Goal: Task Accomplishment & Management: Use online tool/utility

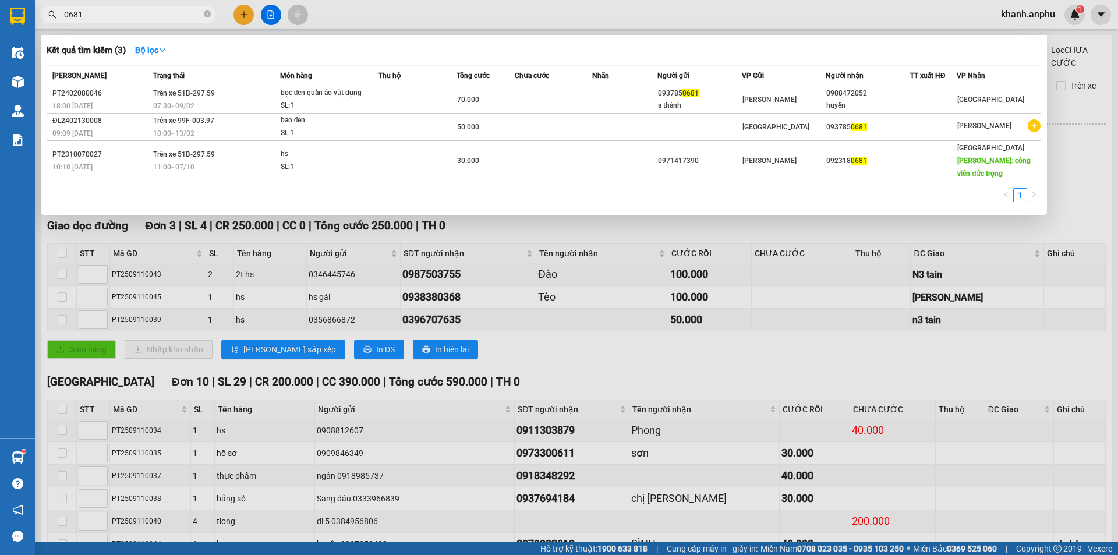
click at [94, 13] on input "0681" at bounding box center [132, 14] width 137 height 13
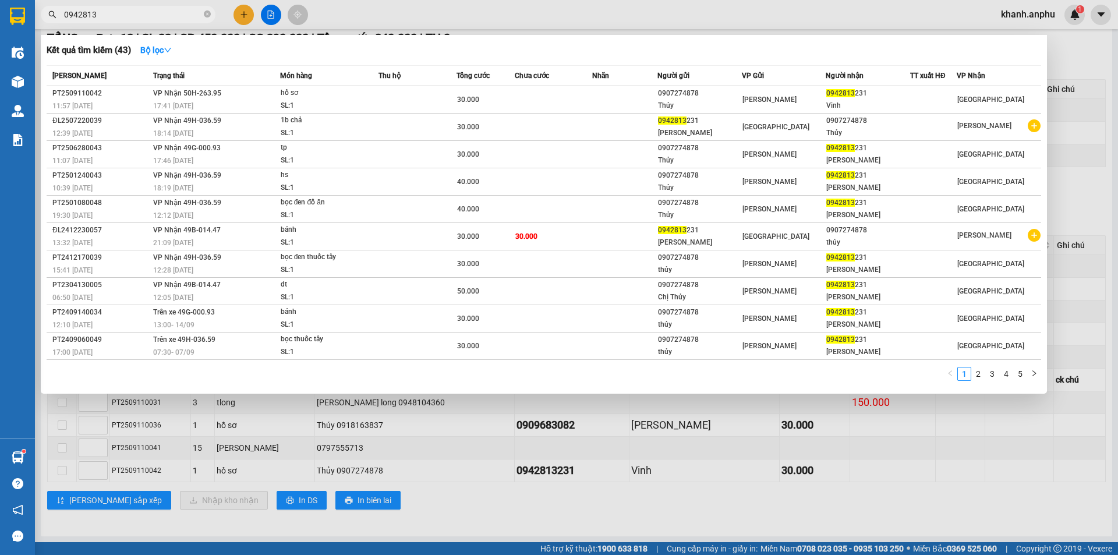
type input "0942813"
click at [342, 22] on div at bounding box center [559, 277] width 1118 height 555
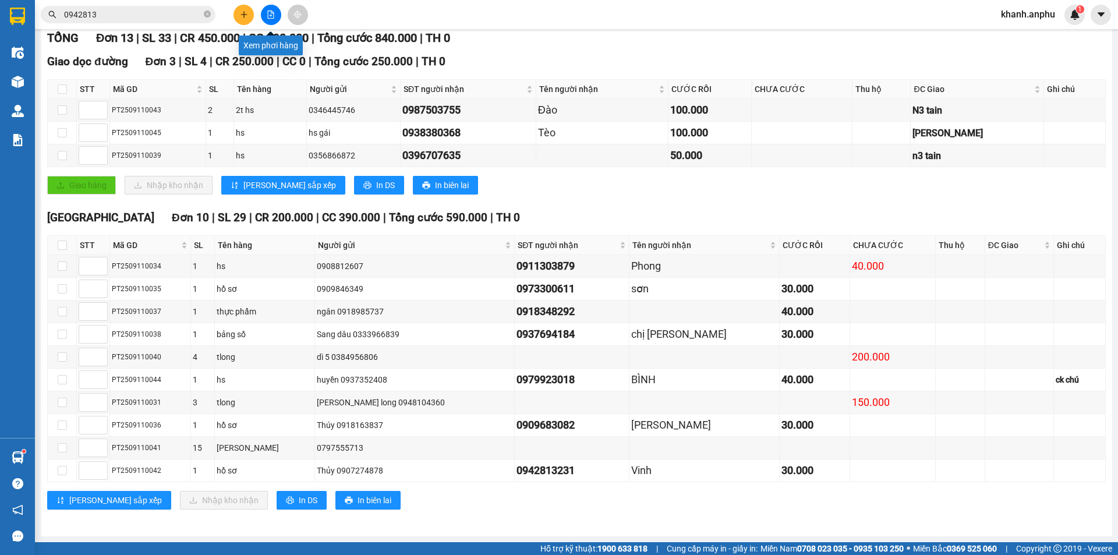
click at [269, 8] on button at bounding box center [271, 15] width 20 height 20
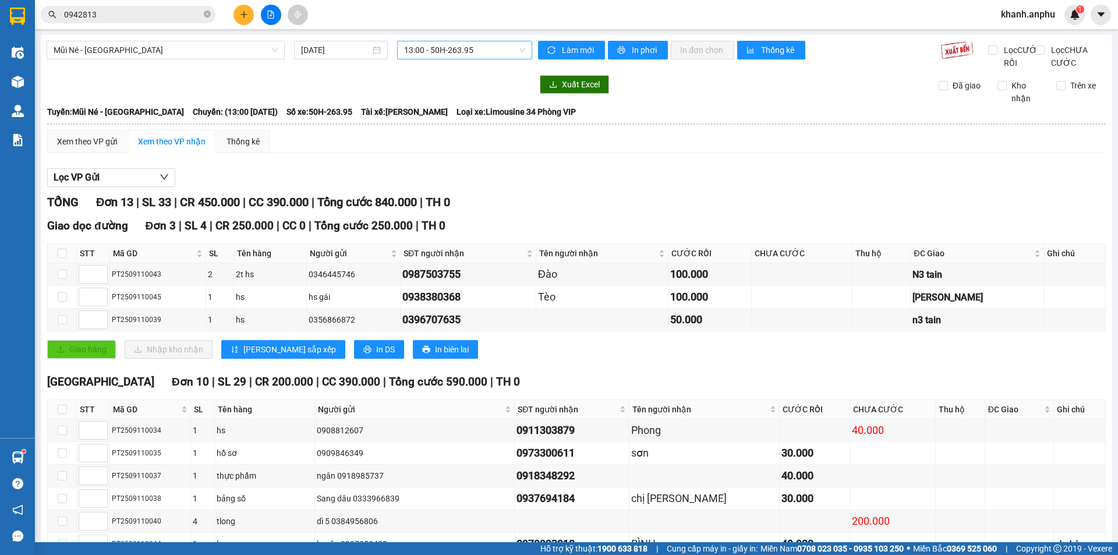
click at [459, 55] on span "13:00 - 50H-263.95" at bounding box center [464, 49] width 121 height 17
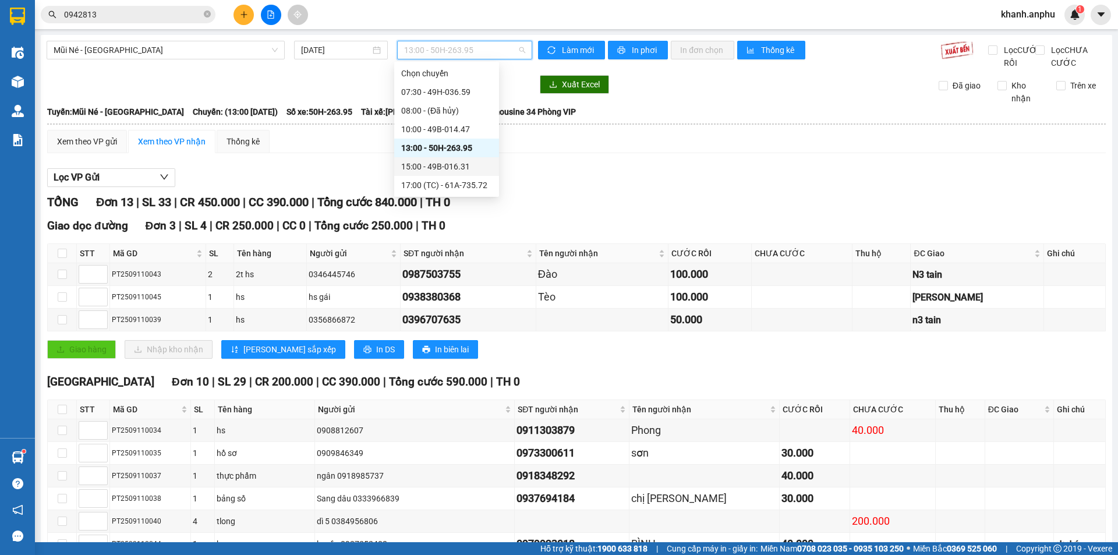
click at [429, 164] on div "15:00 - 49B-016.31" at bounding box center [446, 166] width 91 height 13
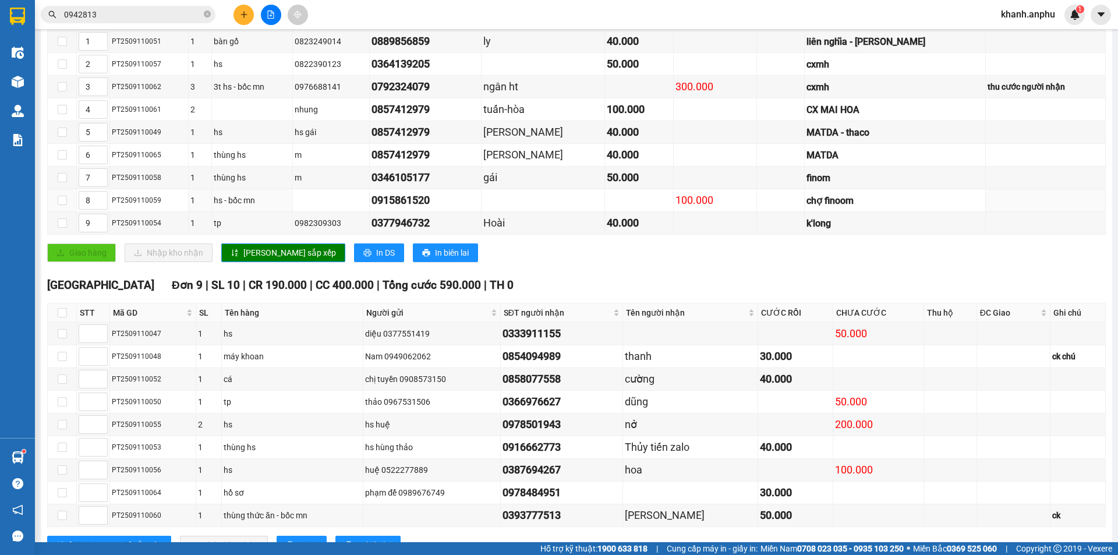
scroll to position [291, 0]
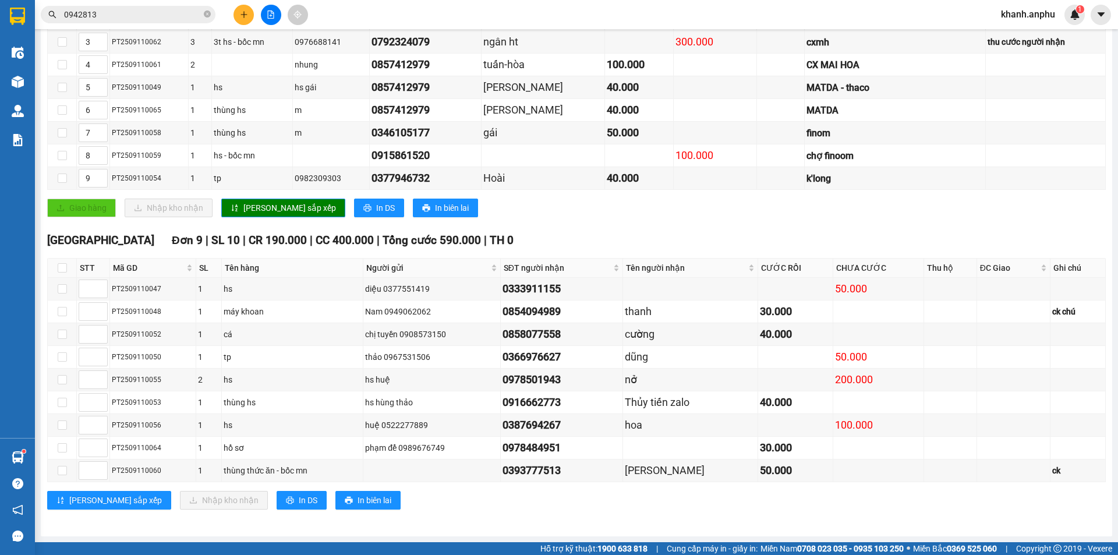
click at [251, 511] on div "[GEOGRAPHIC_DATA] 9 | SL 10 | CR 190.000 | CC 400.000 | Tổng cước 590.000 | TH …" at bounding box center [576, 375] width 1058 height 286
click at [299, 502] on span "In DS" at bounding box center [308, 500] width 19 height 13
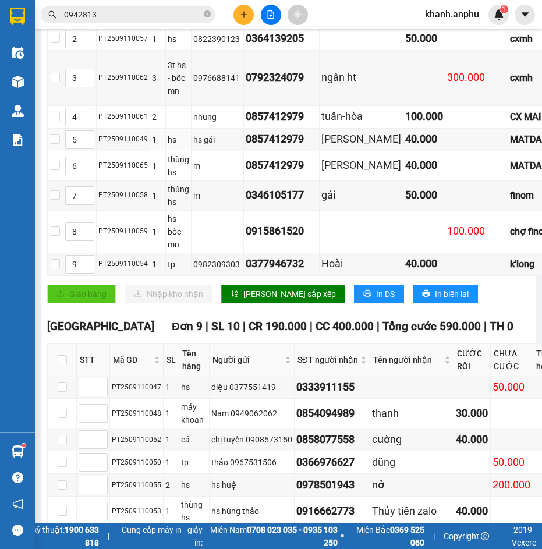
scroll to position [0, 0]
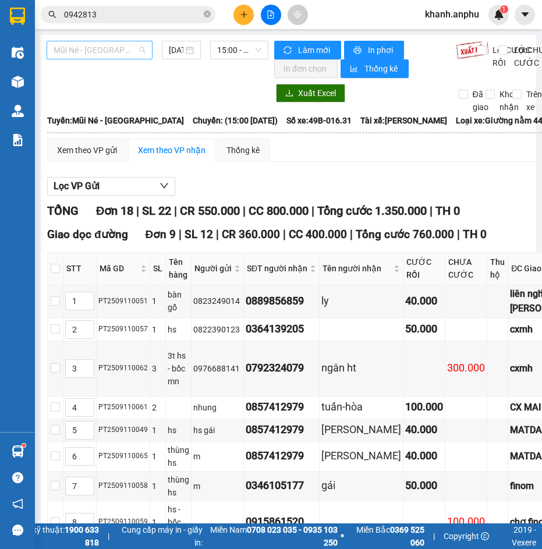
click at [98, 55] on span "Mũi Né - [GEOGRAPHIC_DATA]" at bounding box center [100, 49] width 92 height 17
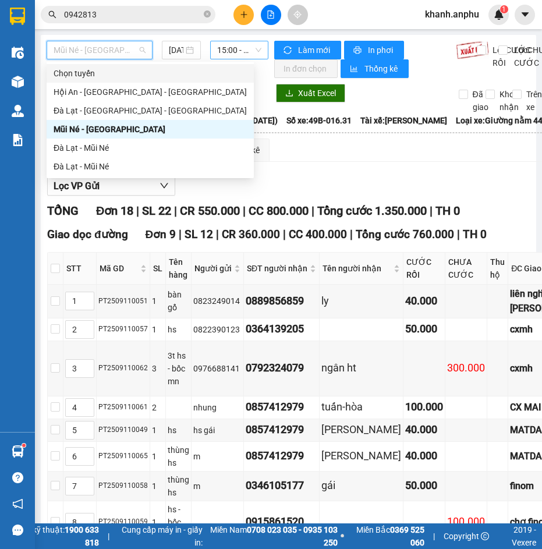
click at [240, 50] on span "15:00 - 49B-016.31" at bounding box center [239, 49] width 44 height 17
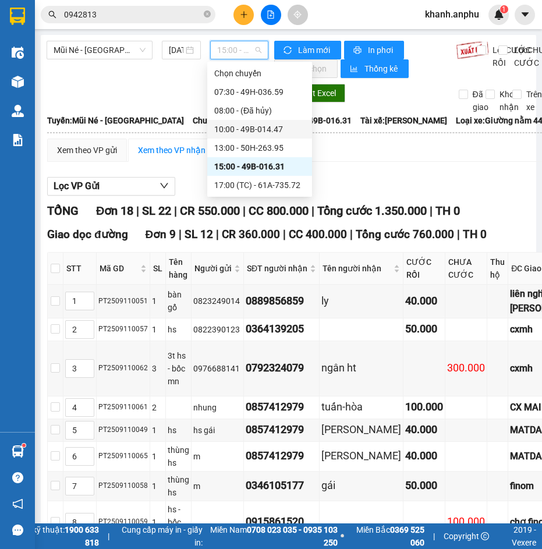
click at [255, 128] on div "10:00 - 49B-014.47" at bounding box center [259, 129] width 91 height 13
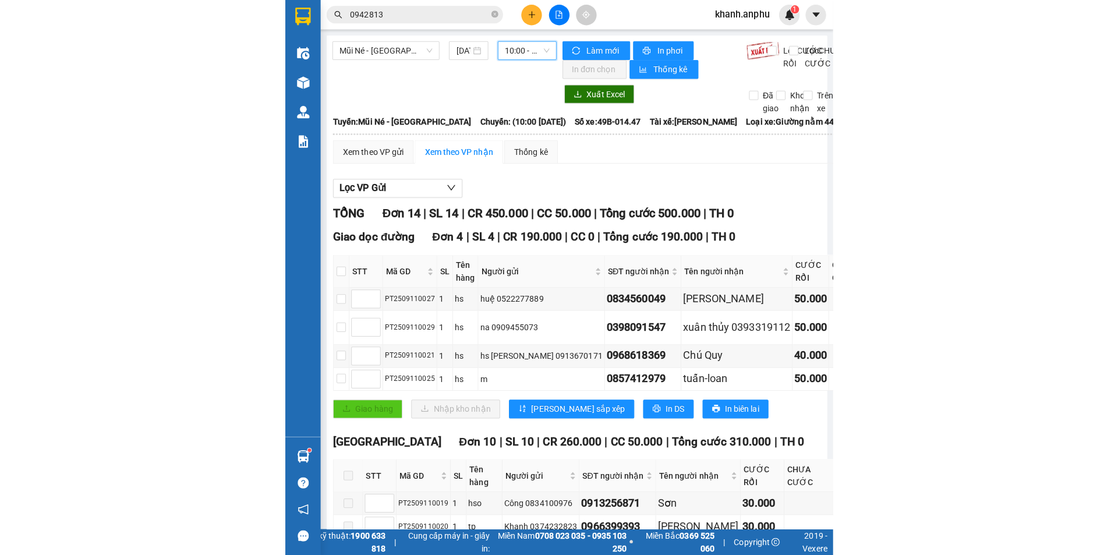
scroll to position [278, 0]
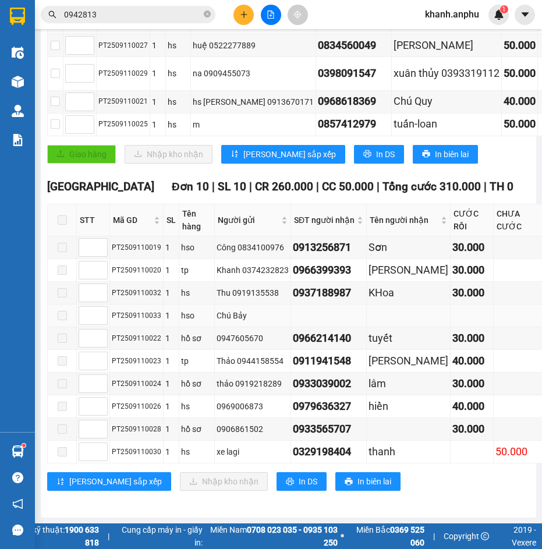
click at [349, 305] on td at bounding box center [329, 316] width 76 height 23
click at [231, 309] on div "Chú Bảy" at bounding box center [253, 315] width 72 height 13
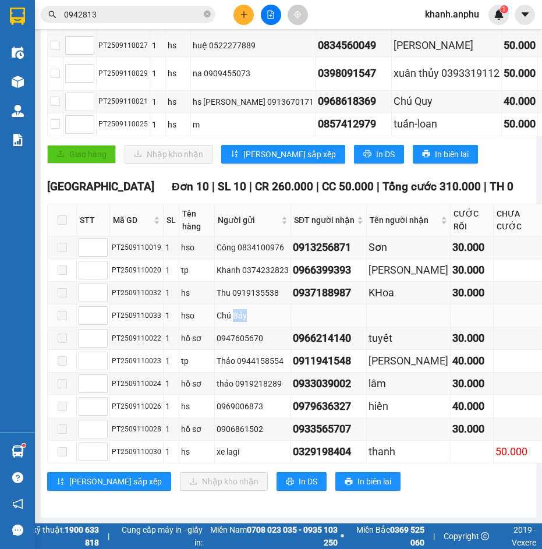
click at [231, 309] on div "Chú Bảy" at bounding box center [253, 315] width 72 height 13
click at [229, 309] on div "Chú Bảy" at bounding box center [253, 315] width 72 height 13
drag, startPoint x: 229, startPoint y: 306, endPoint x: 210, endPoint y: 305, distance: 19.2
click at [265, 316] on td "Chú Bảy" at bounding box center [253, 316] width 76 height 23
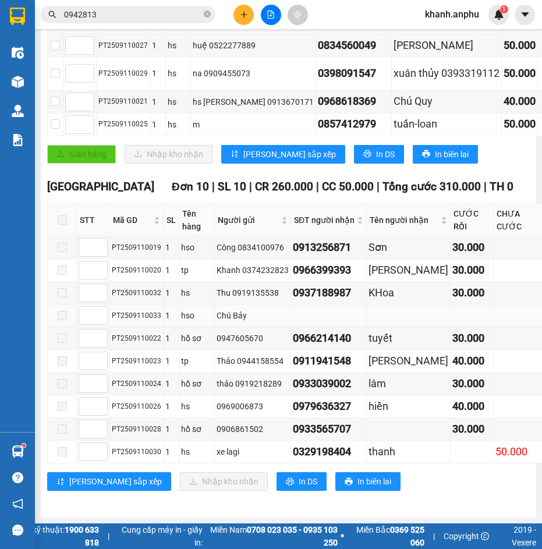
click at [215, 305] on td "Chú Bảy" at bounding box center [253, 316] width 76 height 23
click at [342, 305] on td at bounding box center [329, 316] width 76 height 23
click at [323, 308] on td at bounding box center [329, 316] width 76 height 23
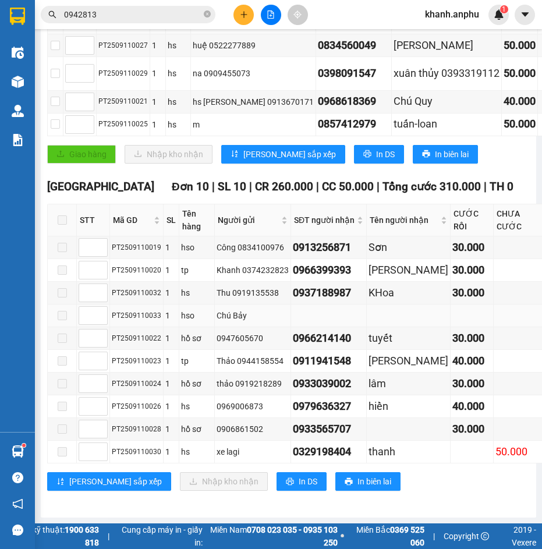
click at [323, 308] on td at bounding box center [329, 316] width 76 height 23
click at [233, 309] on div "Chú Bảy" at bounding box center [253, 315] width 72 height 13
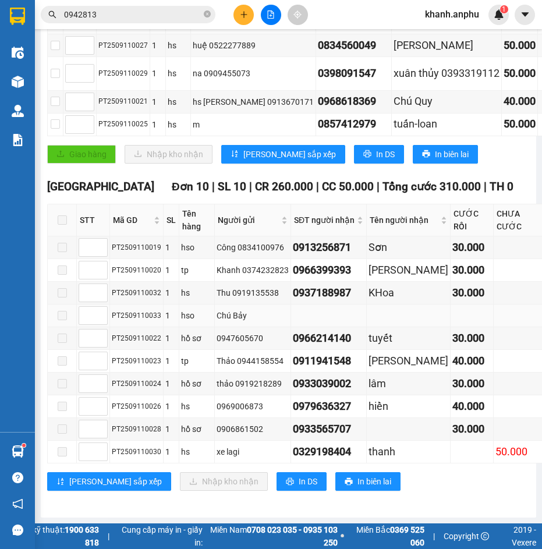
click at [308, 309] on td at bounding box center [329, 316] width 76 height 23
click at [395, 305] on td at bounding box center [409, 316] width 84 height 23
click at [396, 305] on td at bounding box center [409, 316] width 84 height 23
drag, startPoint x: 174, startPoint y: 300, endPoint x: 362, endPoint y: 311, distance: 188.3
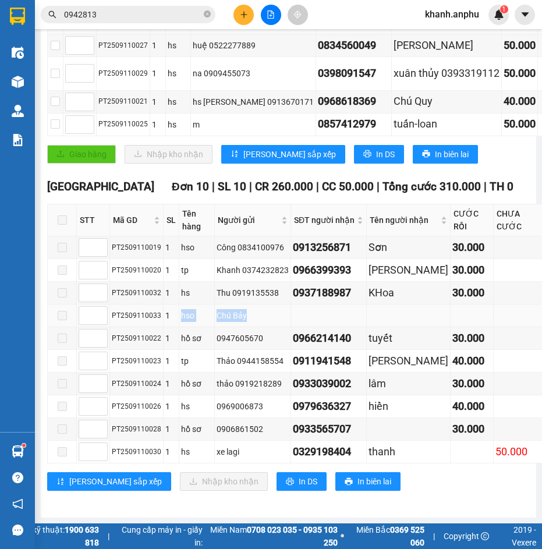
click at [362, 311] on tr "PT2509110033 1 hso Chú Bảy" at bounding box center [345, 316] width 595 height 23
click at [349, 305] on td at bounding box center [329, 316] width 76 height 23
drag, startPoint x: 176, startPoint y: 307, endPoint x: 332, endPoint y: 312, distance: 156.7
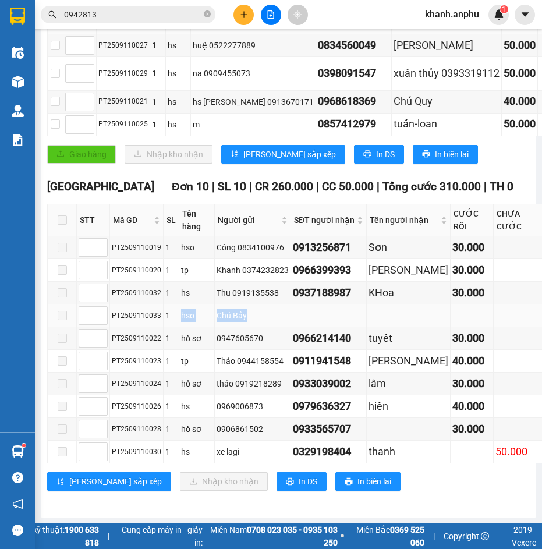
click at [332, 312] on tr "PT2509110033 1 hso Chú Bảy" at bounding box center [345, 316] width 595 height 23
click at [332, 307] on td at bounding box center [329, 316] width 76 height 23
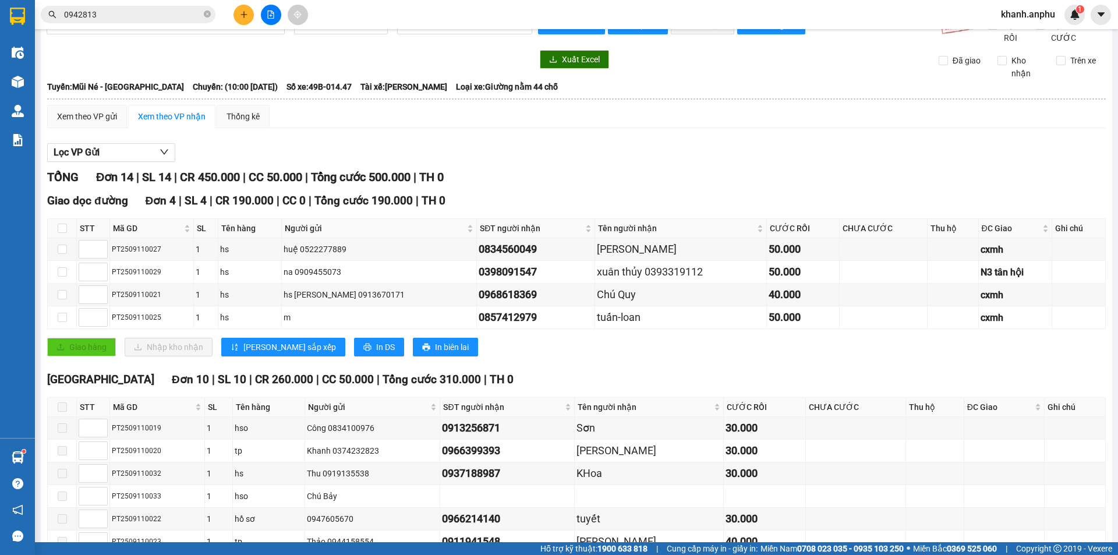
scroll to position [200, 0]
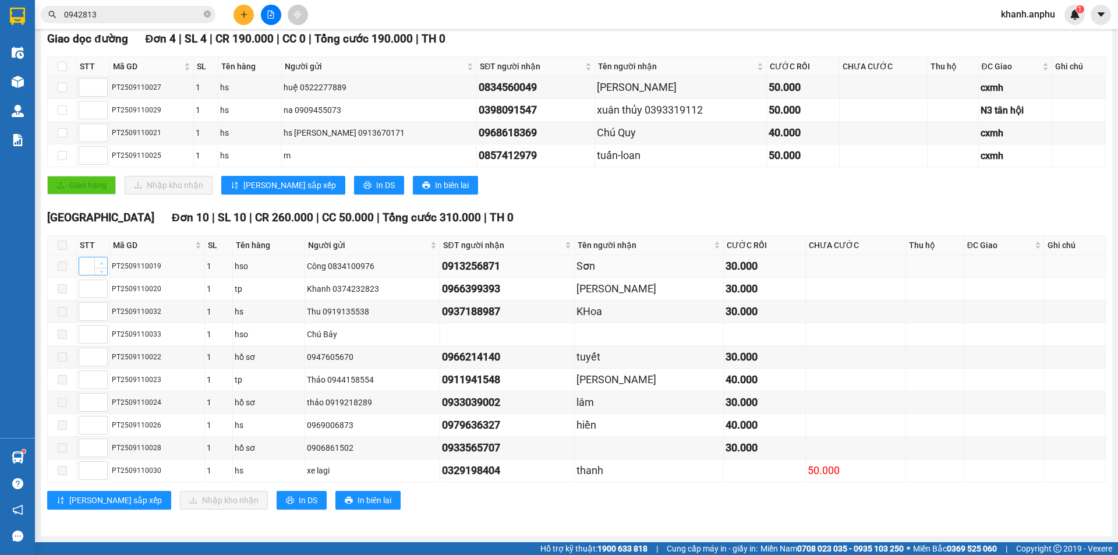
click at [106, 258] on span "Increase Value" at bounding box center [100, 262] width 13 height 10
type input "1"
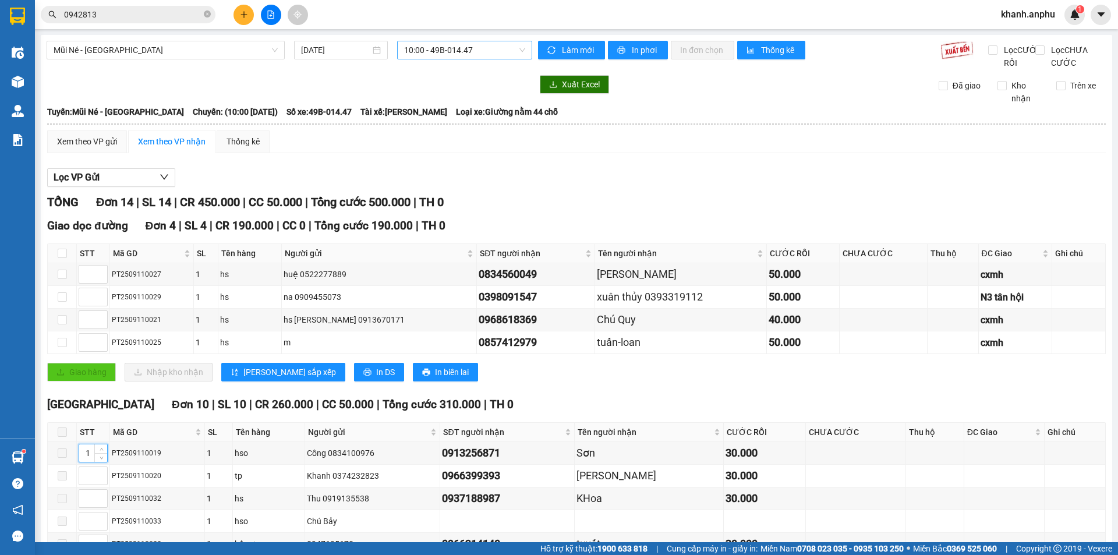
click at [449, 47] on span "10:00 - 49B-014.47" at bounding box center [464, 49] width 121 height 17
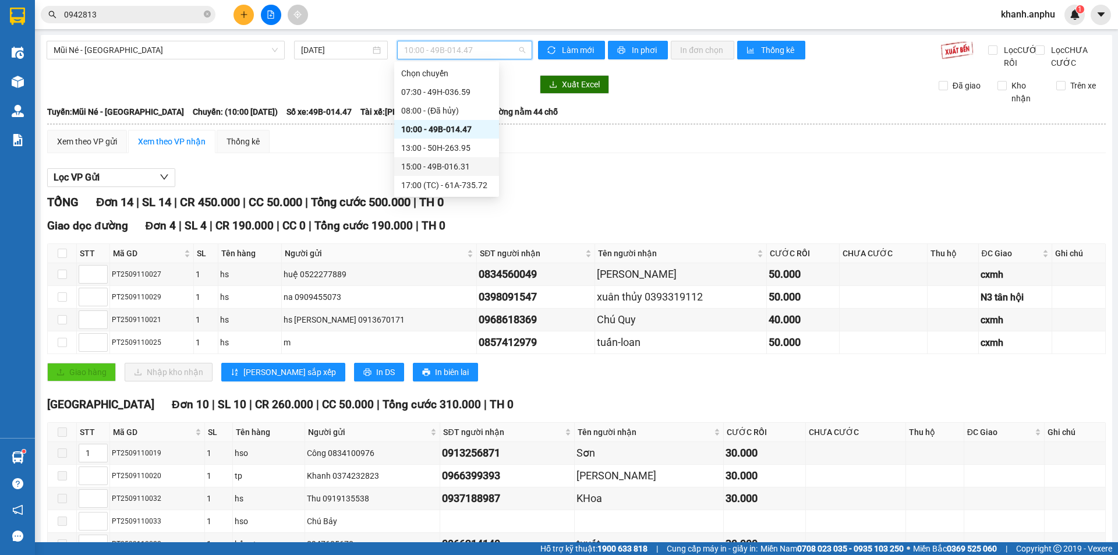
click at [426, 167] on div "15:00 - 49B-016.31" at bounding box center [446, 166] width 91 height 13
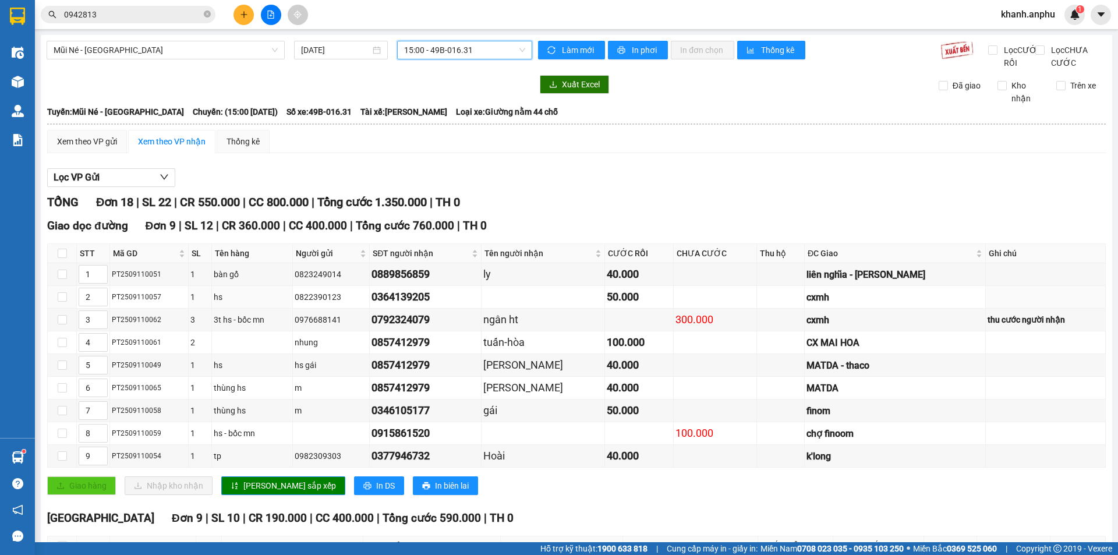
scroll to position [291, 0]
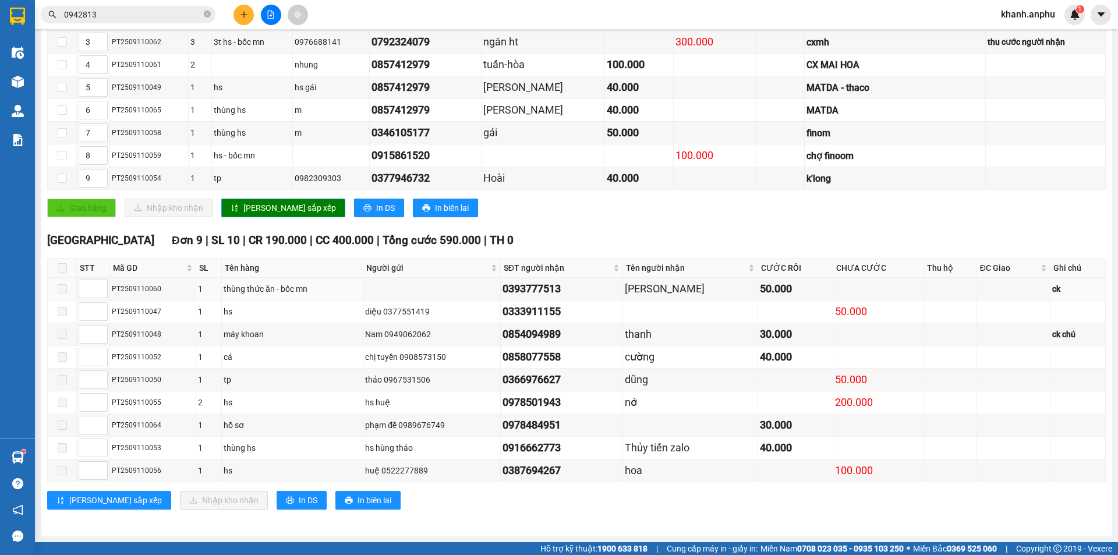
click at [64, 270] on span at bounding box center [62, 267] width 9 height 9
click at [907, 193] on div "Giao dọc đường Đơn 9 | SL 12 | CR 360.000 | CC 400.000 | Tổng cước 760.000 | TH…" at bounding box center [576, 82] width 1058 height 286
